Goal: Information Seeking & Learning: Learn about a topic

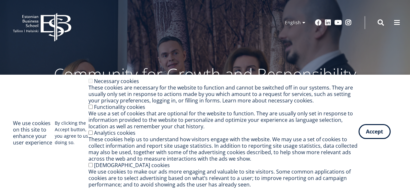
click at [376, 132] on button "Accept" at bounding box center [374, 131] width 32 height 15
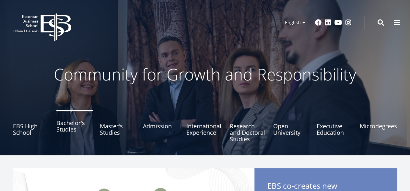
click at [81, 127] on link "Bachelor's Studies" at bounding box center [74, 126] width 36 height 32
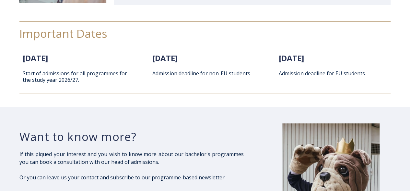
scroll to position [712, 0]
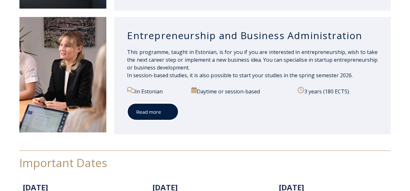
click at [162, 110] on link "Read more" at bounding box center [153, 112] width 52 height 18
